Goal: Communication & Community: Answer question/provide support

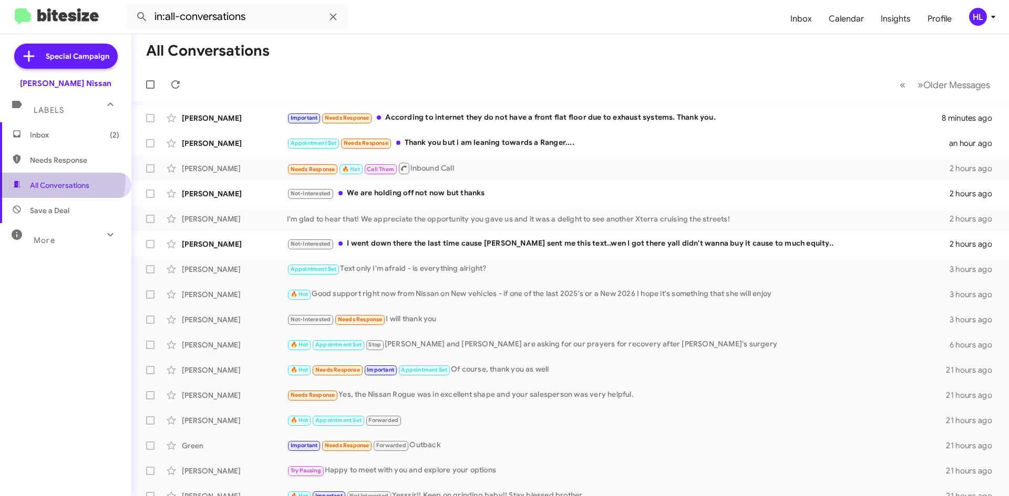
click at [60, 181] on span "All Conversations" at bounding box center [59, 185] width 59 height 11
click at [69, 18] on img at bounding box center [57, 16] width 84 height 17
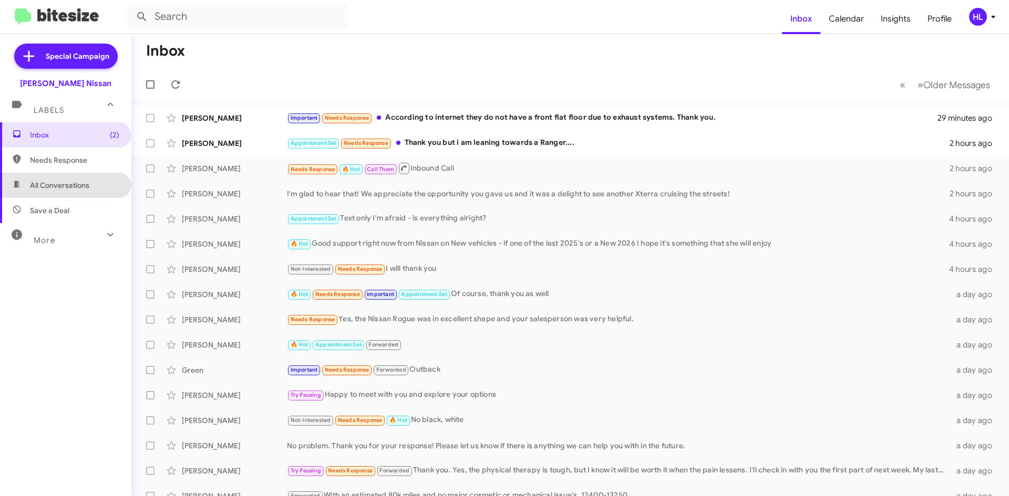
click at [74, 185] on span "All Conversations" at bounding box center [59, 185] width 59 height 11
type input "in:all-conversations"
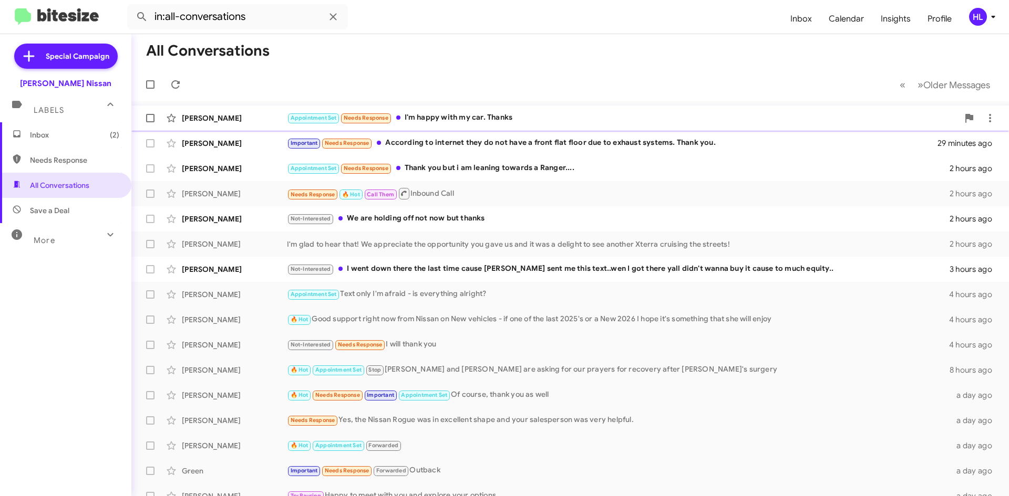
click at [253, 118] on div "[PERSON_NAME]" at bounding box center [234, 118] width 105 height 11
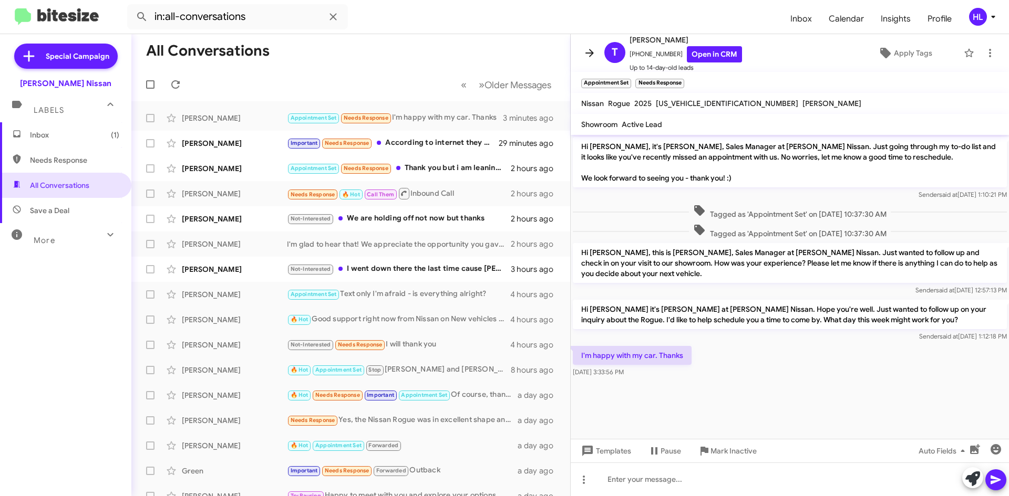
click at [586, 54] on icon at bounding box center [589, 53] width 13 height 13
